Goal: Transaction & Acquisition: Purchase product/service

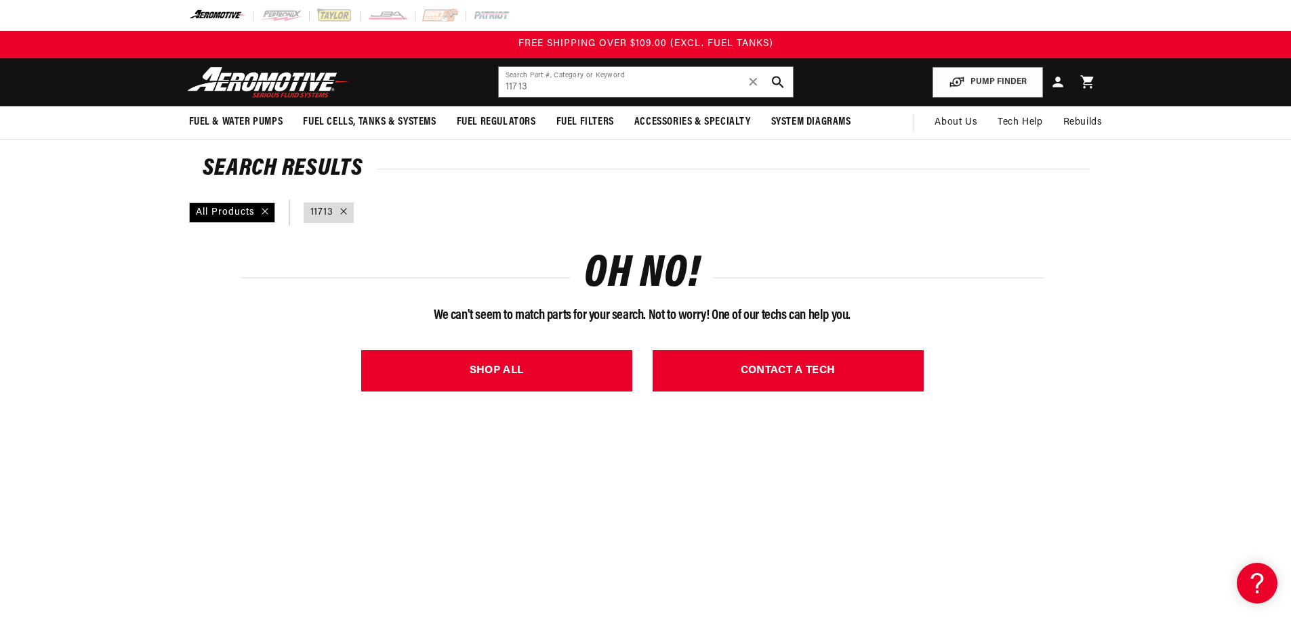
drag, startPoint x: 584, startPoint y: 85, endPoint x: 481, endPoint y: 84, distance: 103.0
click at [481, 84] on header "Fuel & Water Pumps Back In-Tank In-Line Fuel Pumps" at bounding box center [645, 82] width 981 height 48
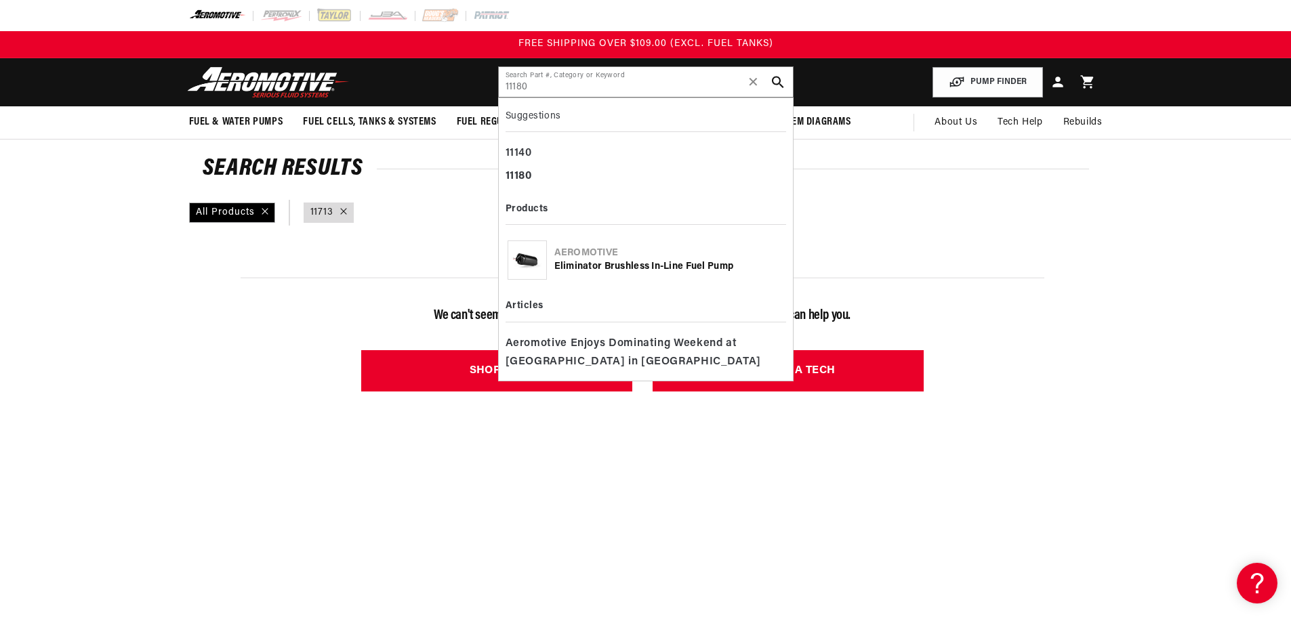
type input "11180"
click at [604, 268] on div "Eliminator Brushless In-Line Fuel Pump" at bounding box center [669, 267] width 230 height 14
